Goal: Task Accomplishment & Management: Use online tool/utility

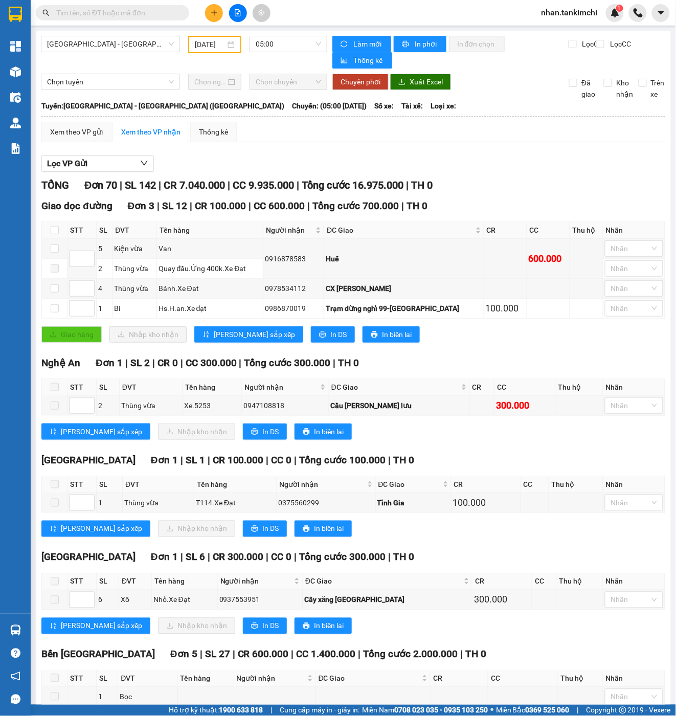
scroll to position [1383, 0]
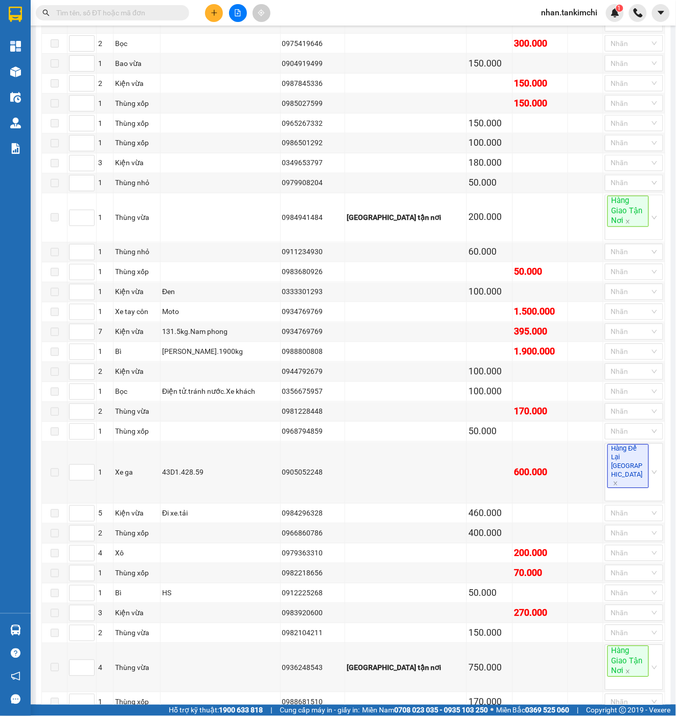
click at [230, 14] on button at bounding box center [238, 13] width 18 height 18
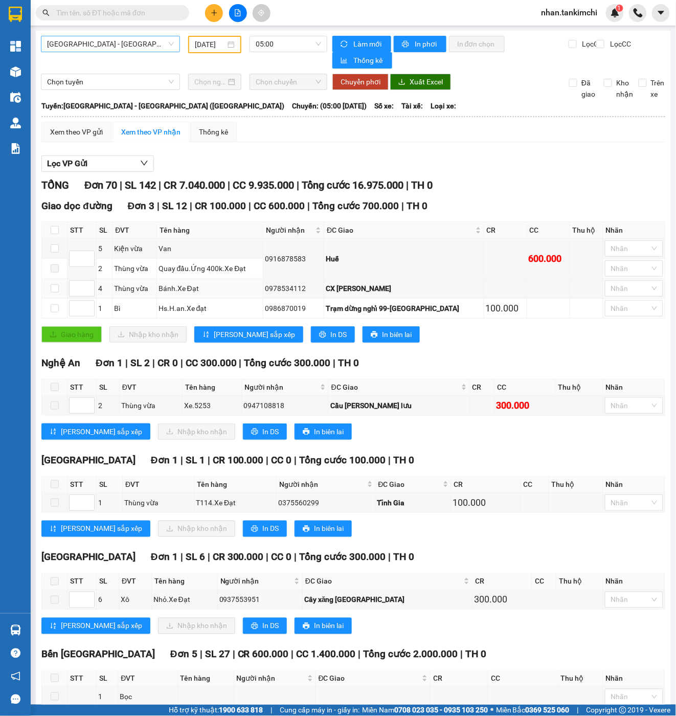
click at [128, 39] on span "[GEOGRAPHIC_DATA] - [GEOGRAPHIC_DATA] ([GEOGRAPHIC_DATA])" at bounding box center [110, 43] width 127 height 15
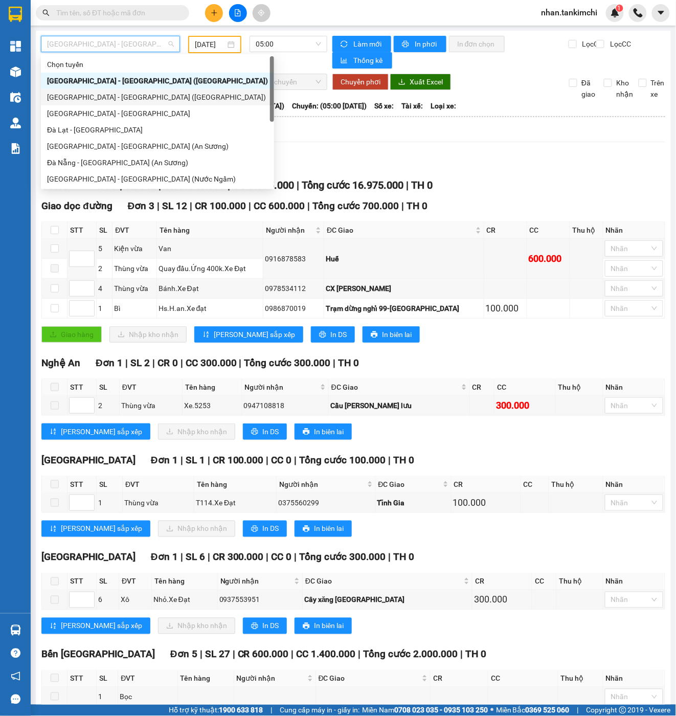
click at [209, 47] on input "[DATE]" at bounding box center [210, 44] width 31 height 11
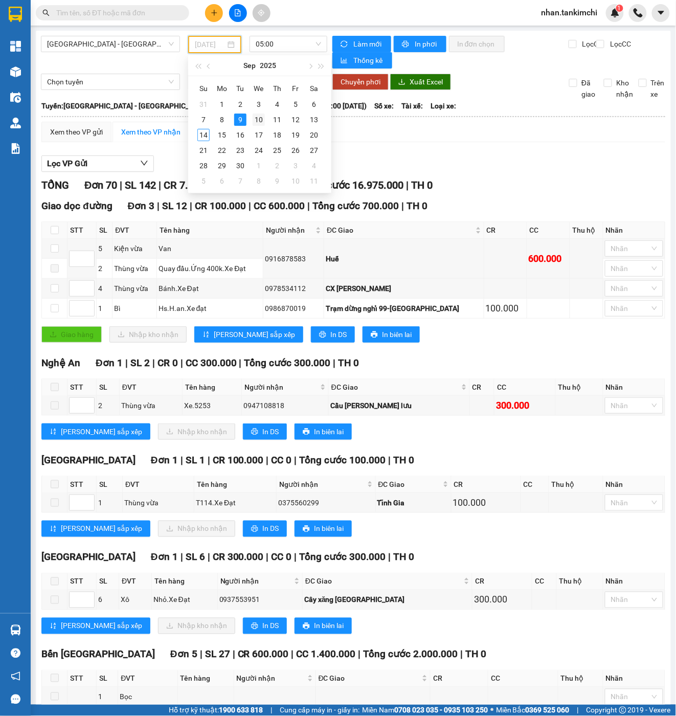
click at [260, 119] on div "10" at bounding box center [259, 119] width 12 height 12
type input "[DATE]"
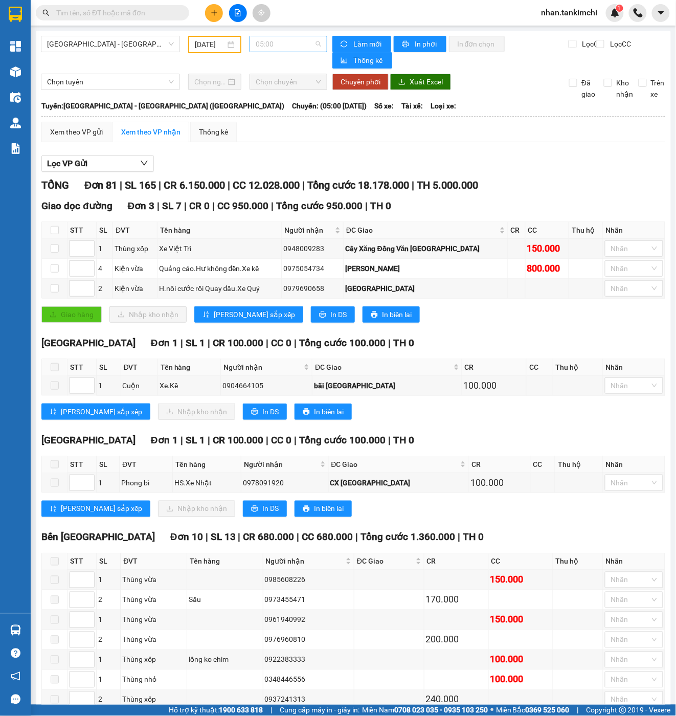
click at [281, 41] on span "05:00" at bounding box center [288, 43] width 65 height 15
click at [355, 179] on span "Tổng cước 18.178.000" at bounding box center [358, 185] width 102 height 12
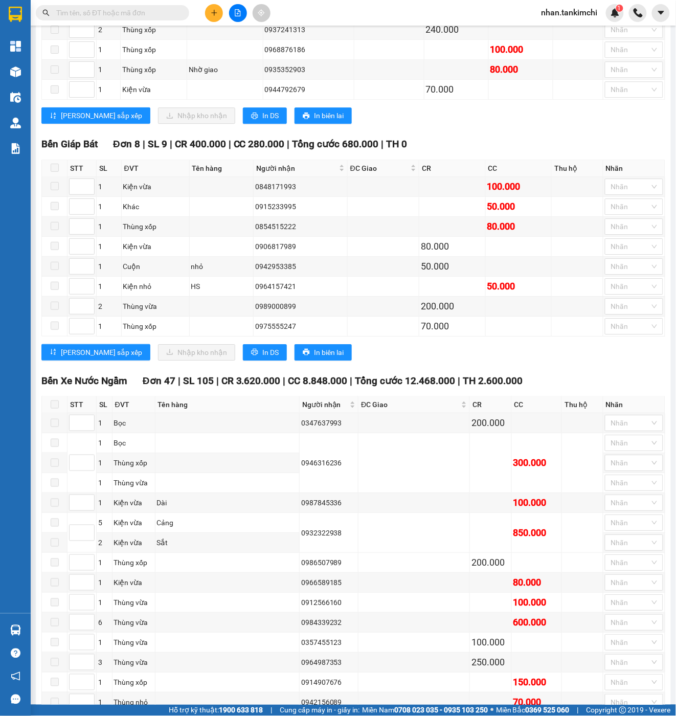
scroll to position [1127, 0]
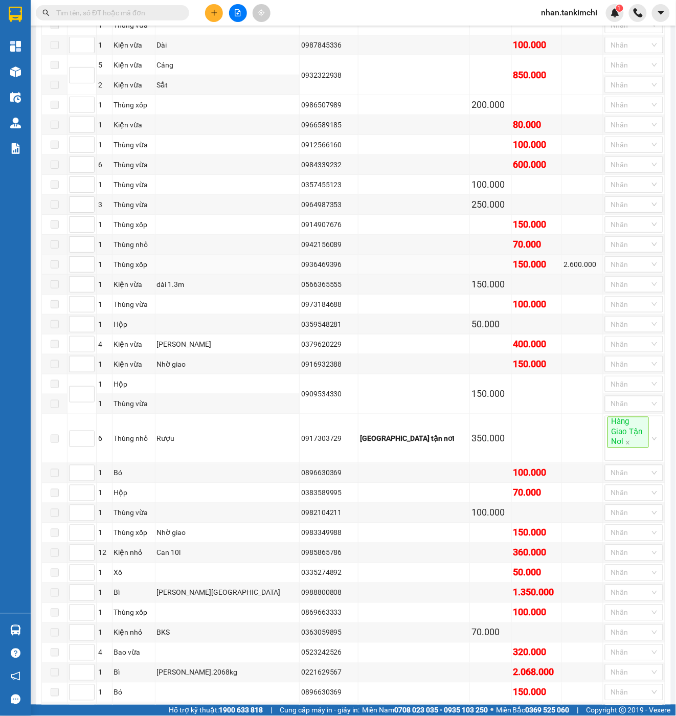
click at [305, 270] on div "0936469396" at bounding box center [329, 264] width 56 height 11
copy div "0936469396"
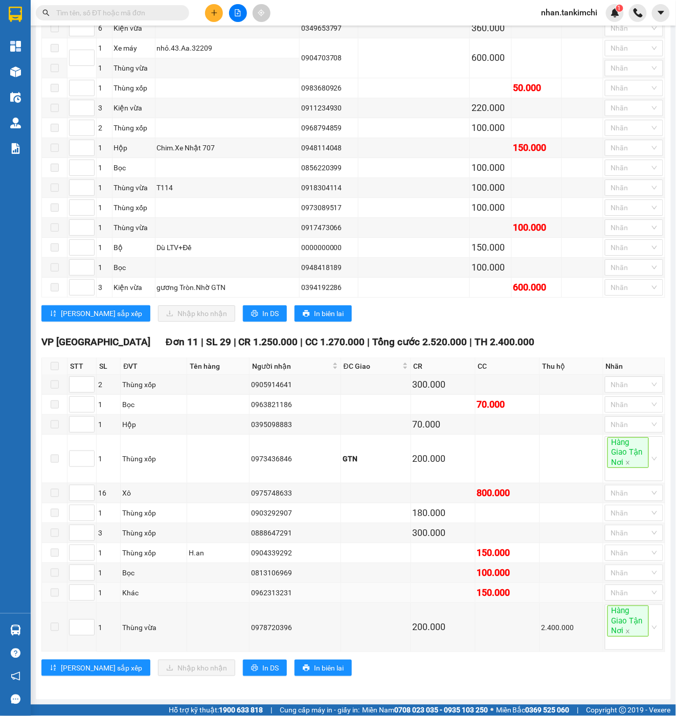
scroll to position [1889, 0]
drag, startPoint x: 299, startPoint y: 626, endPoint x: 243, endPoint y: 627, distance: 55.7
click at [243, 627] on tr "1 Thùng vừa 0978720396 200.000 2.400.000 Hàng Giao Tận Nơi" at bounding box center [353, 627] width 623 height 49
copy div "0978720396"
click at [152, 43] on div "Xe máy" at bounding box center [133, 47] width 39 height 11
